Goal: Navigation & Orientation: Find specific page/section

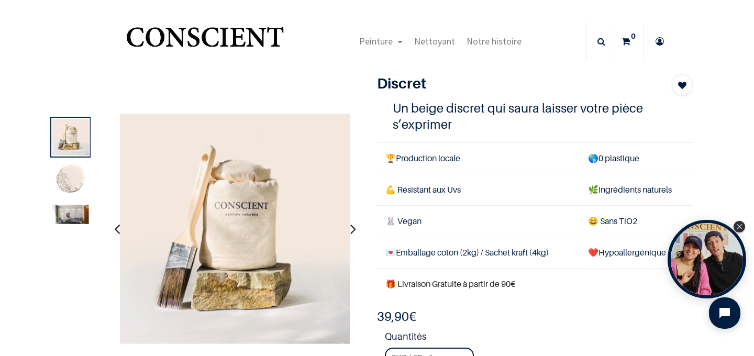
click at [220, 41] on img "Logo of Conscient" at bounding box center [205, 41] width 162 height 41
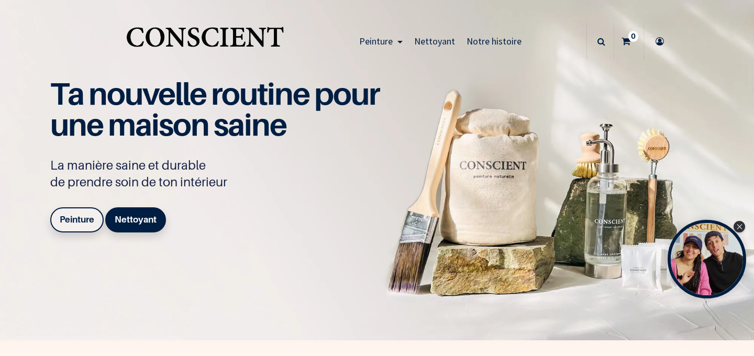
click at [80, 220] on b "Peinture" at bounding box center [77, 219] width 35 height 10
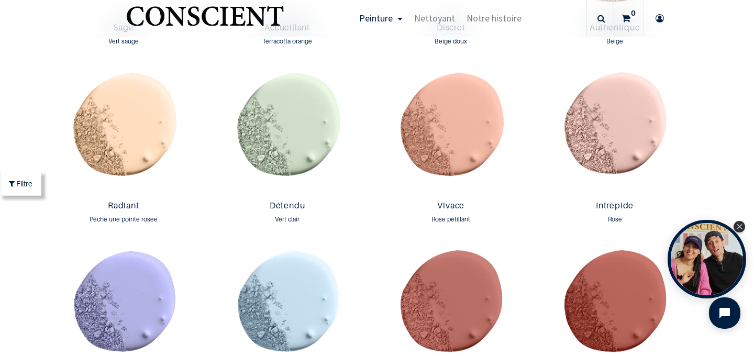
scroll to position [1042, 0]
